Goal: Task Accomplishment & Management: Use online tool/utility

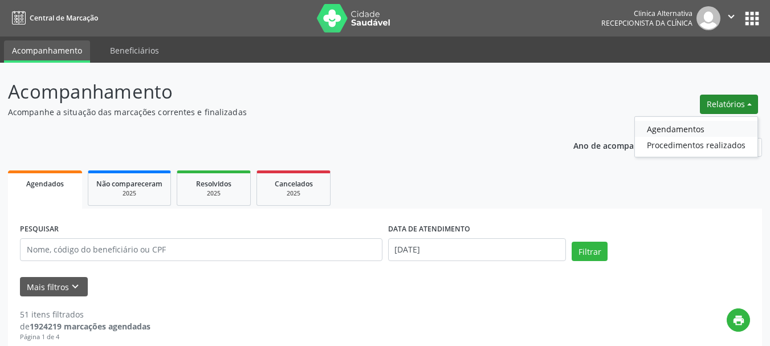
click at [677, 126] on link "Agendamentos" at bounding box center [696, 129] width 122 height 16
select select "8"
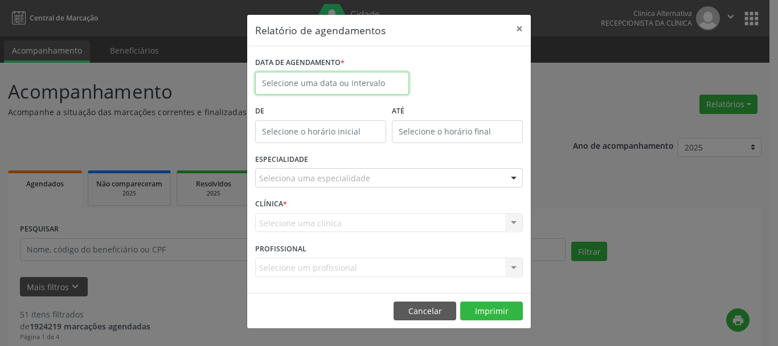
click at [330, 83] on input "text" at bounding box center [332, 83] width 154 height 23
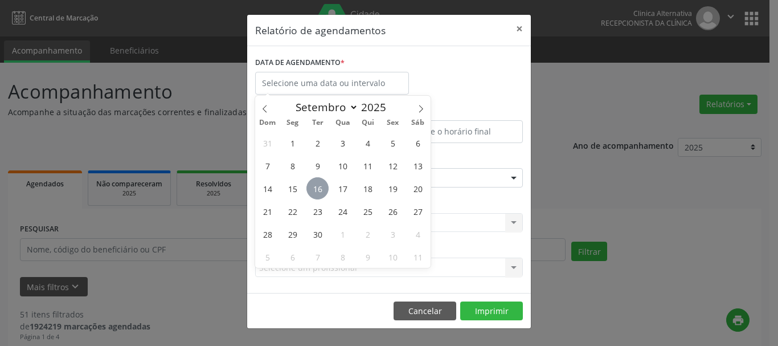
click at [312, 186] on span "16" at bounding box center [318, 188] width 22 height 22
type input "[DATE]"
click at [312, 186] on span "16" at bounding box center [318, 188] width 22 height 22
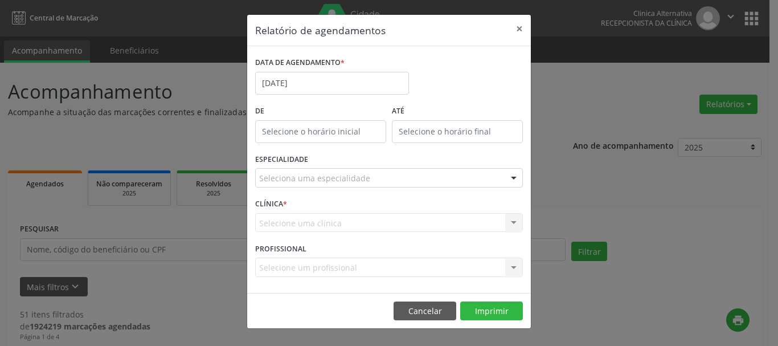
click at [472, 174] on div "Seleciona uma especialidade" at bounding box center [389, 177] width 268 height 19
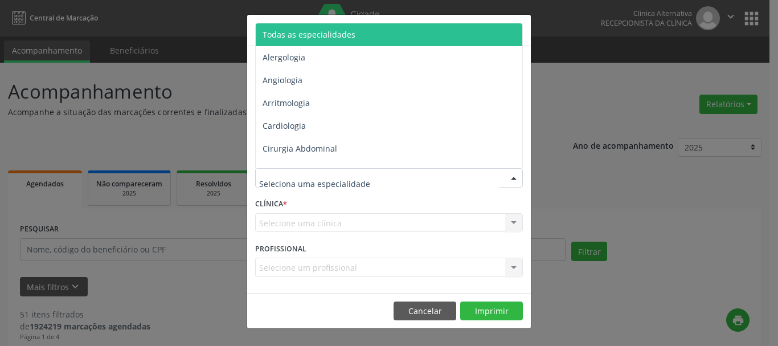
click at [355, 38] on span "Todas as especialidades" at bounding box center [309, 34] width 93 height 11
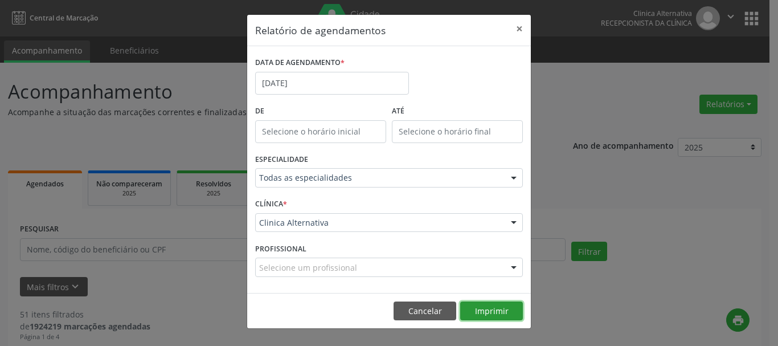
click at [479, 309] on button "Imprimir" at bounding box center [491, 310] width 63 height 19
